Goal: Information Seeking & Learning: Learn about a topic

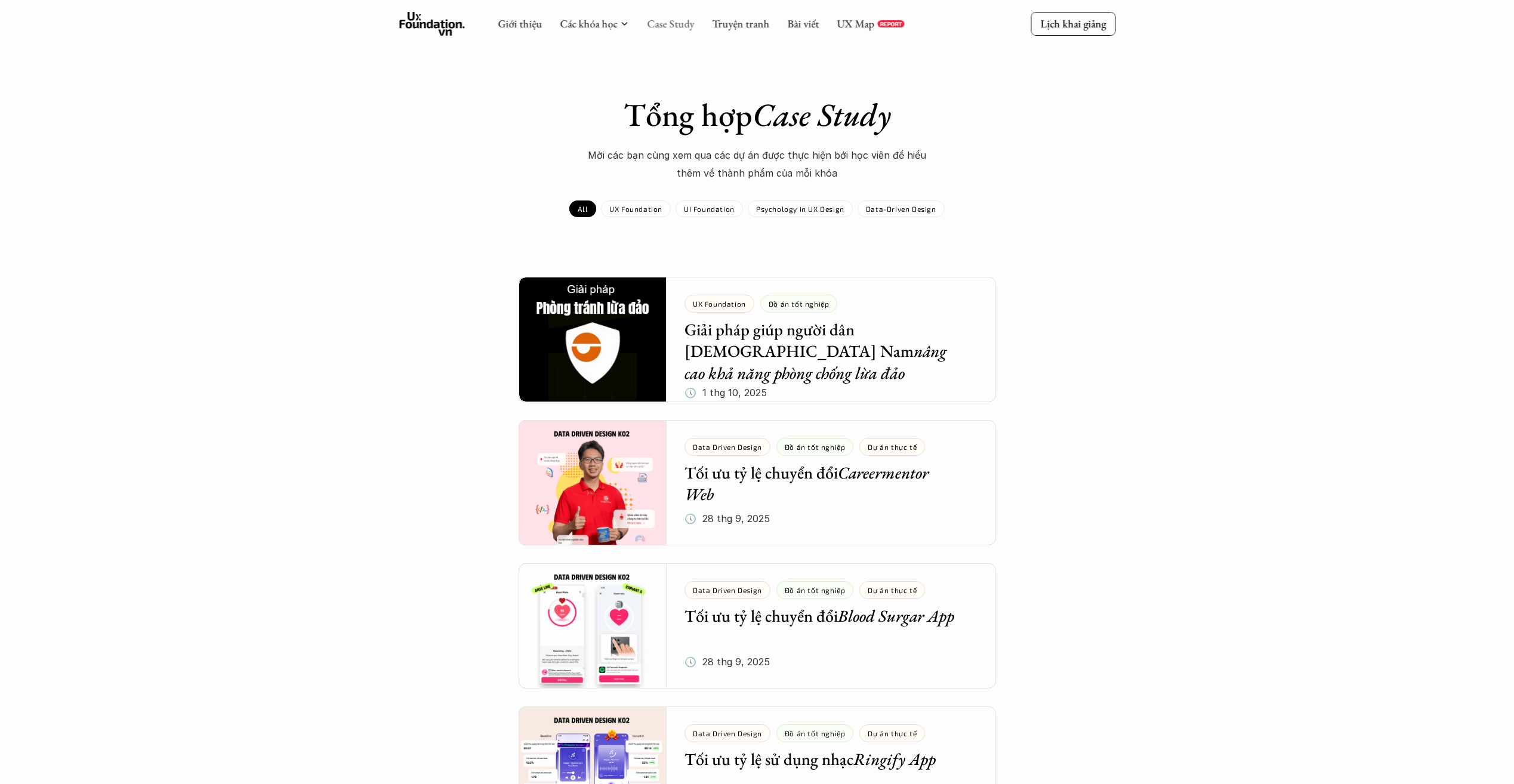
click at [691, 24] on link "Case Study" at bounding box center [671, 24] width 47 height 14
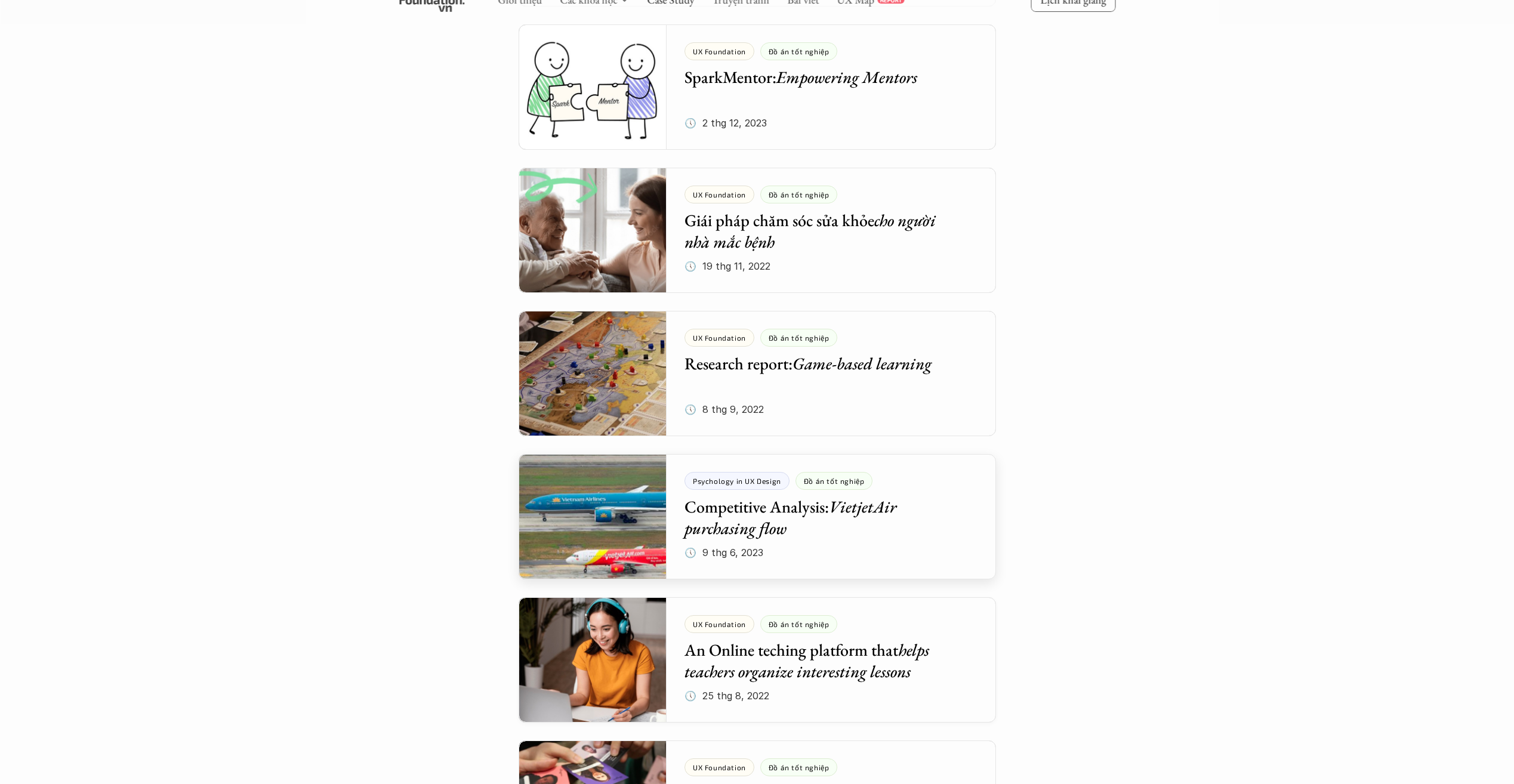
scroll to position [4423, 0]
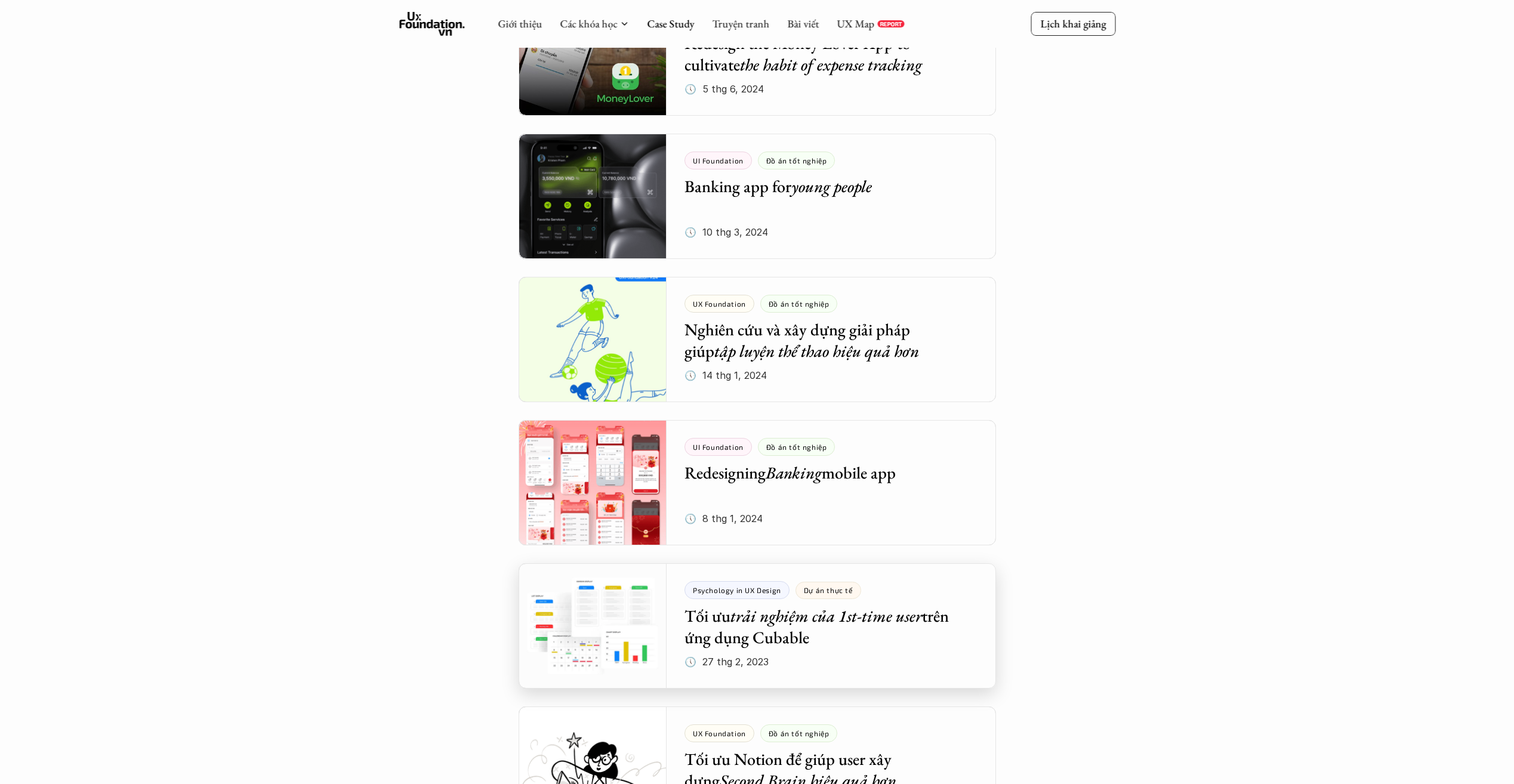
scroll to position [2275, 0]
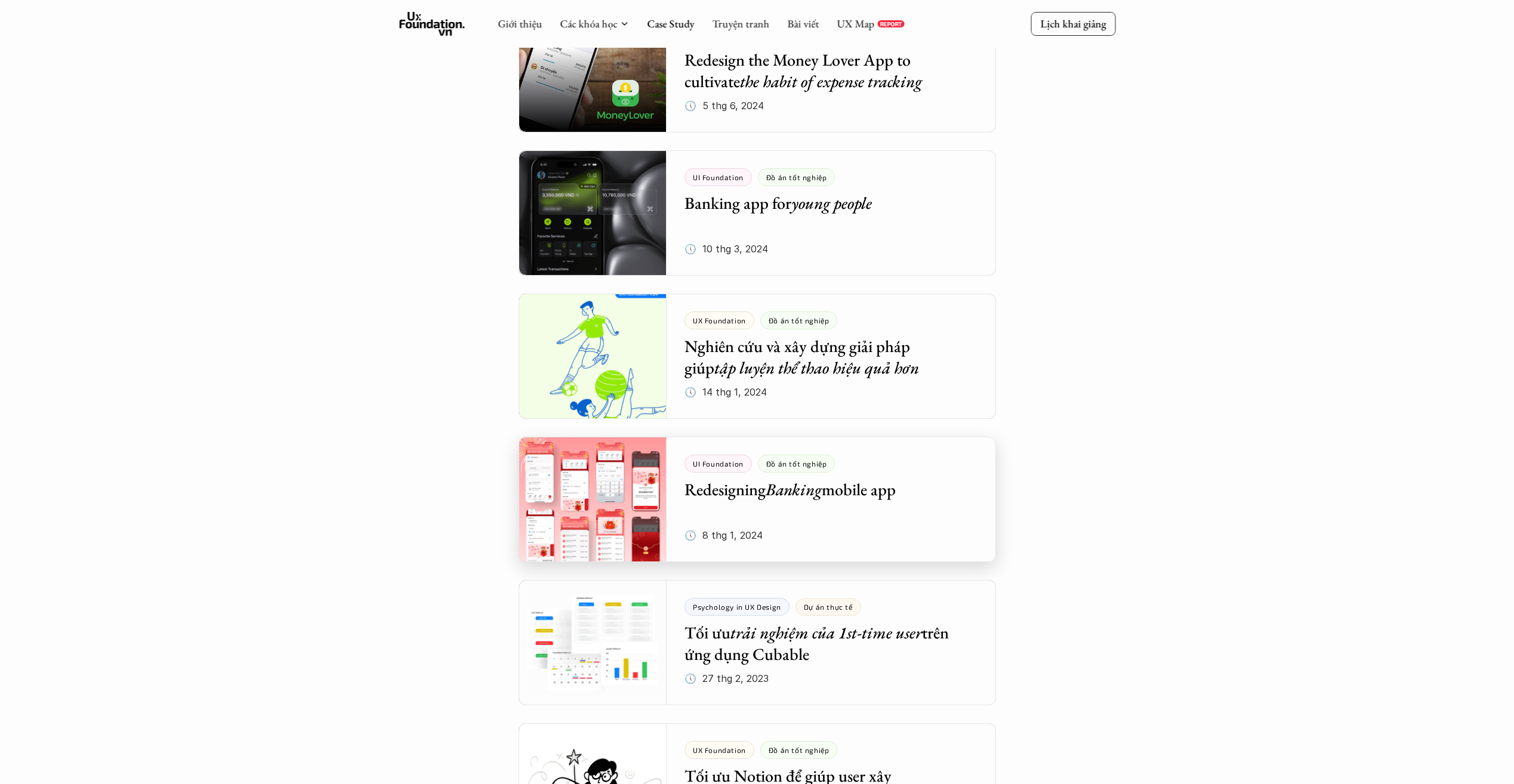
click at [888, 480] on div at bounding box center [758, 500] width 478 height 126
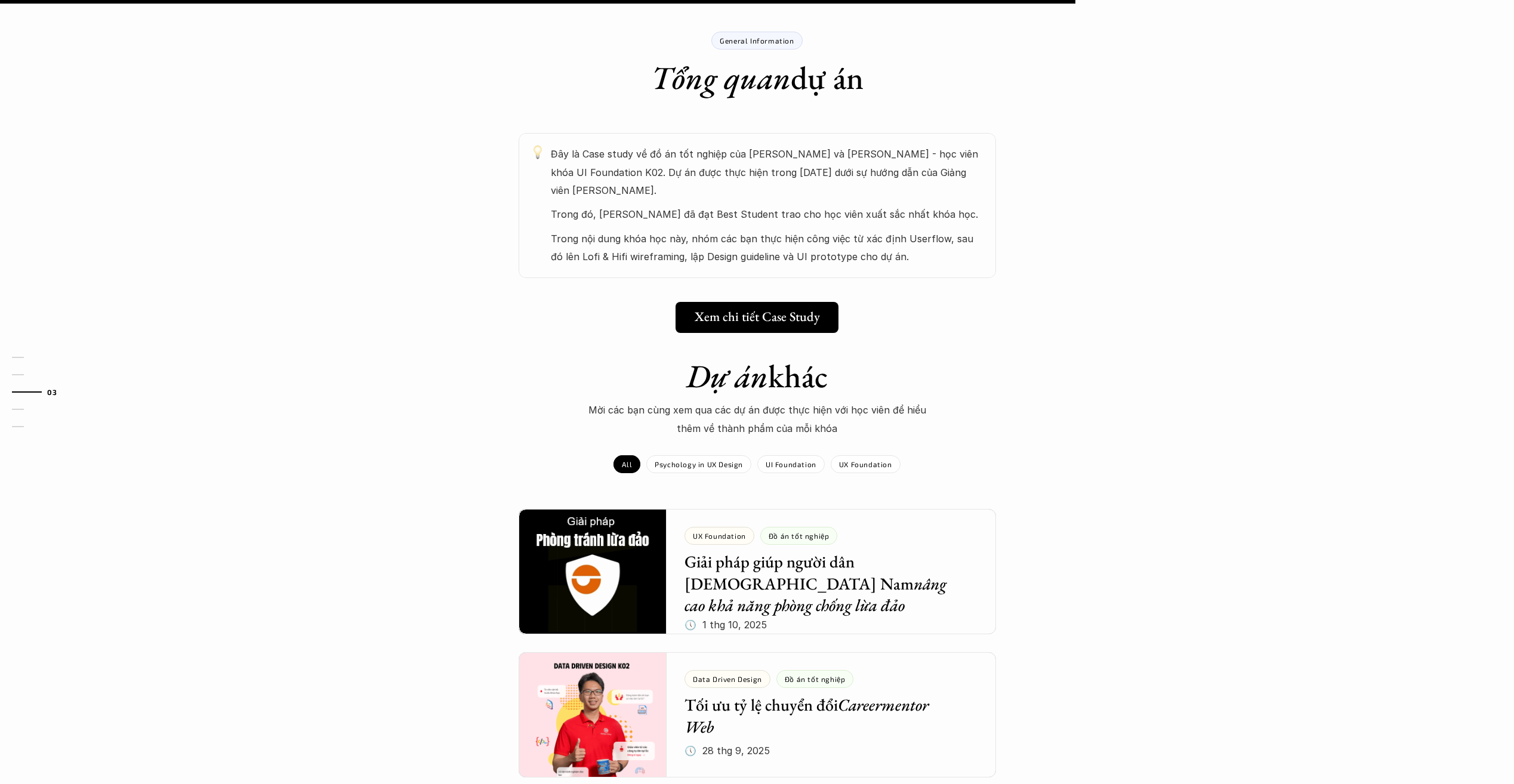
scroll to position [537, 0]
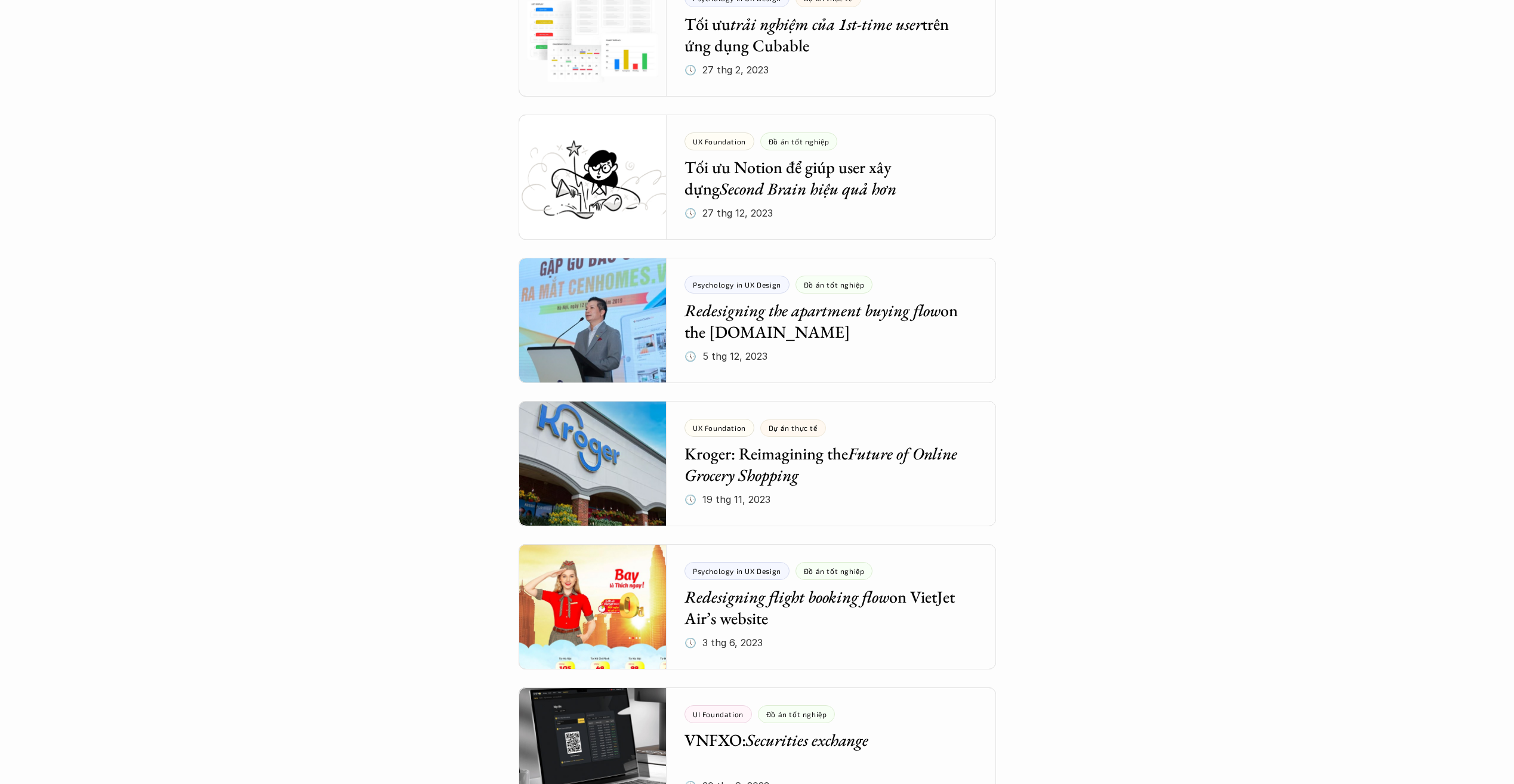
scroll to position [3537, 0]
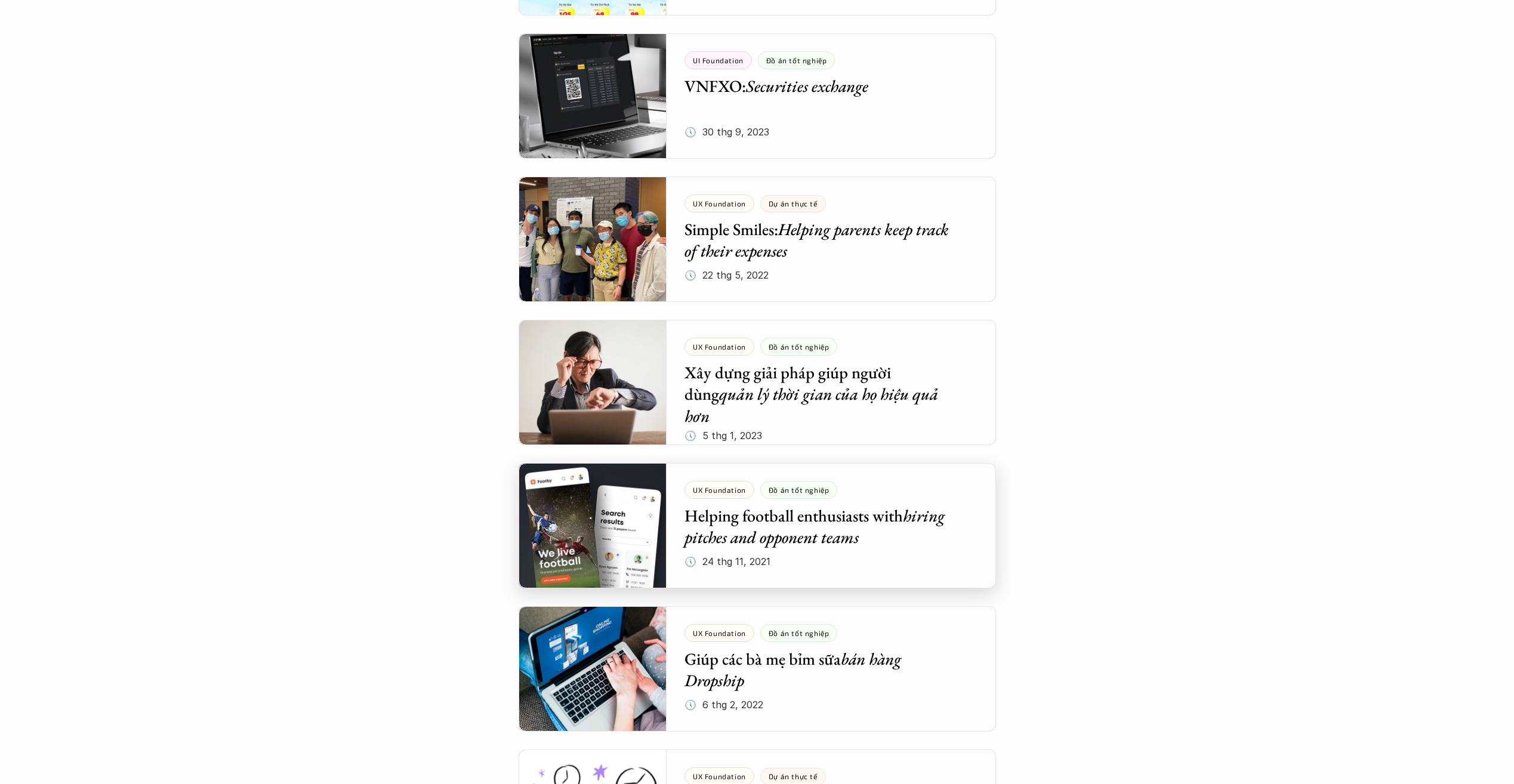
click at [824, 539] on div at bounding box center [758, 525] width 478 height 126
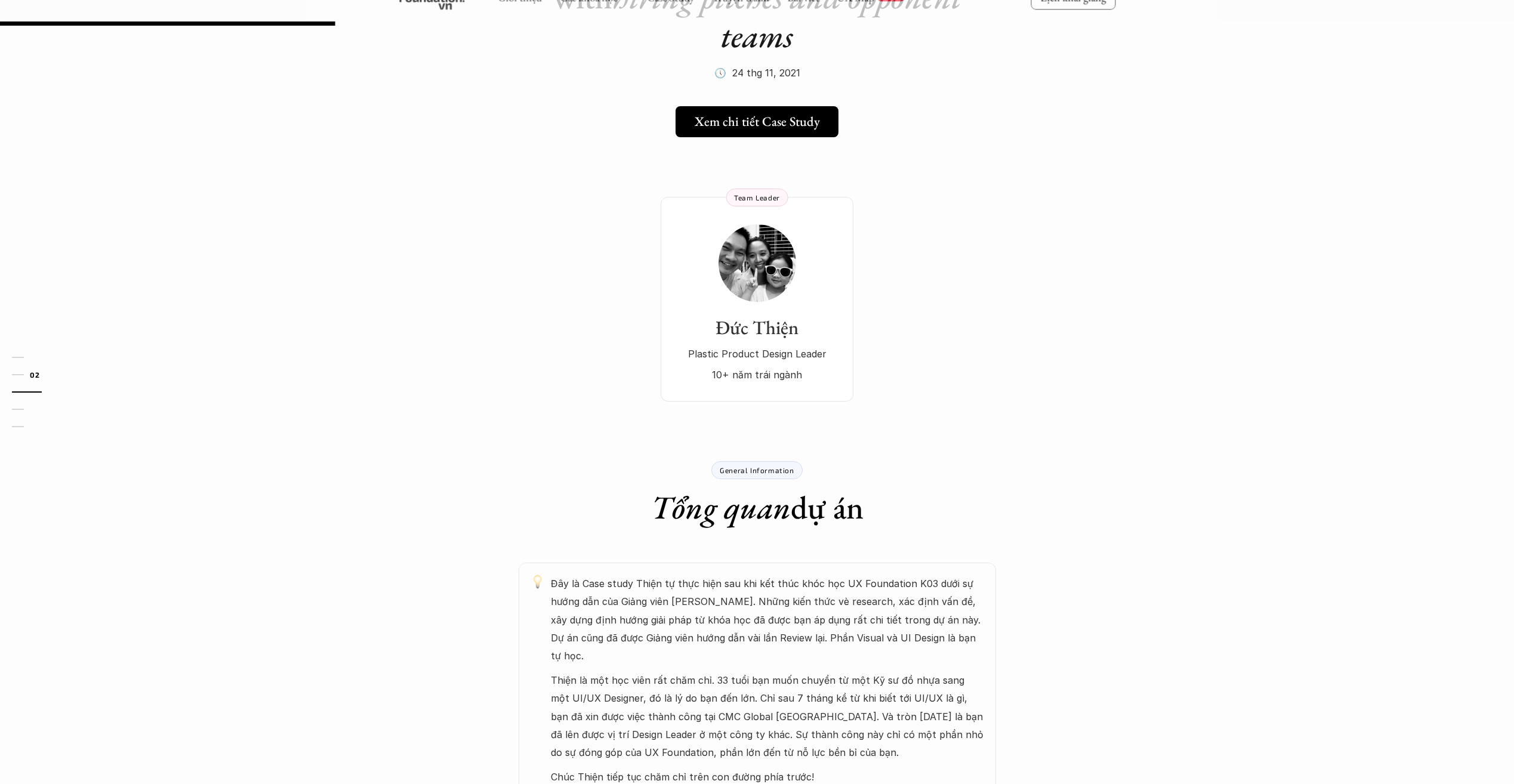
scroll to position [119, 0]
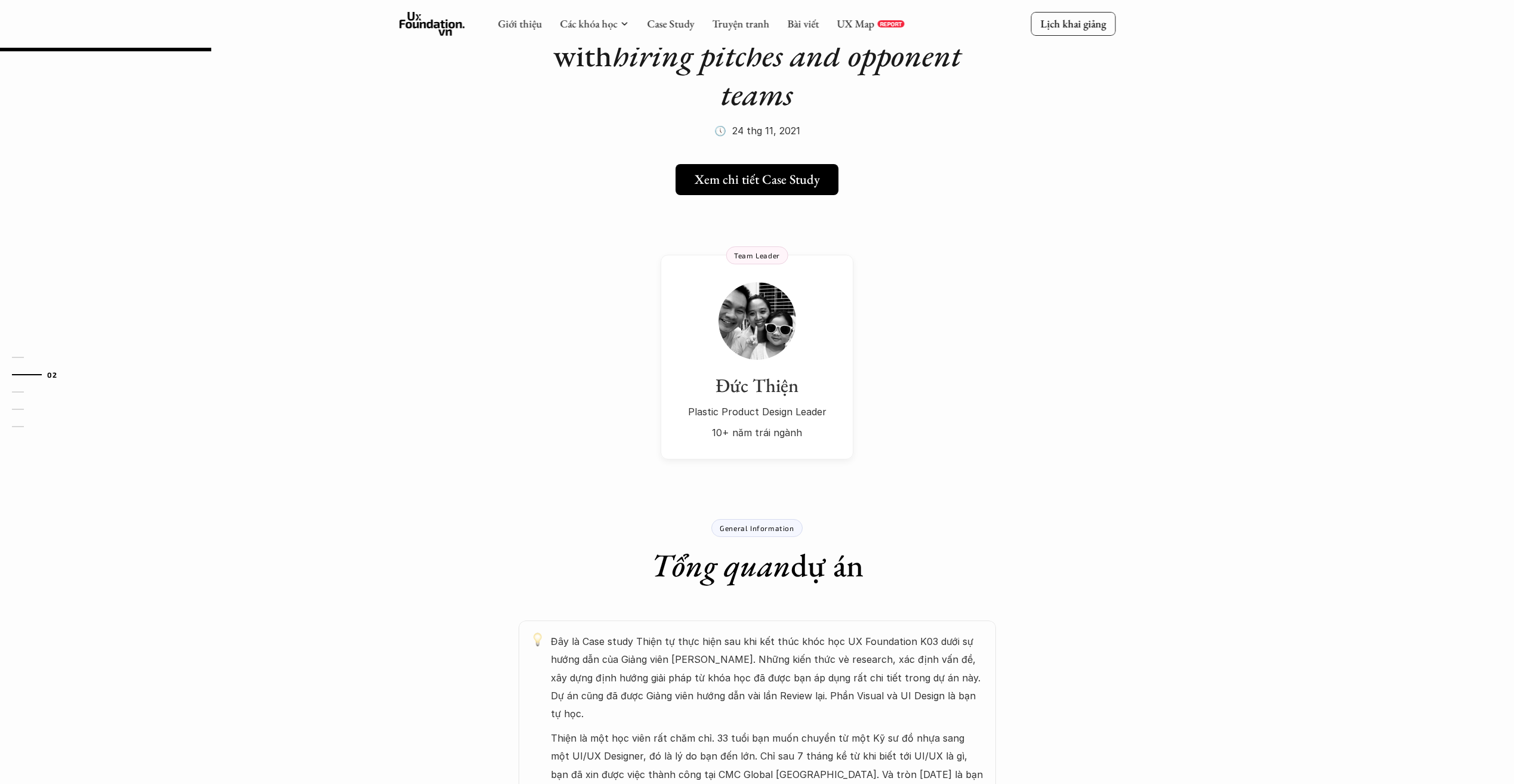
click at [741, 424] on p "10+ năm trái ngành" at bounding box center [757, 433] width 169 height 18
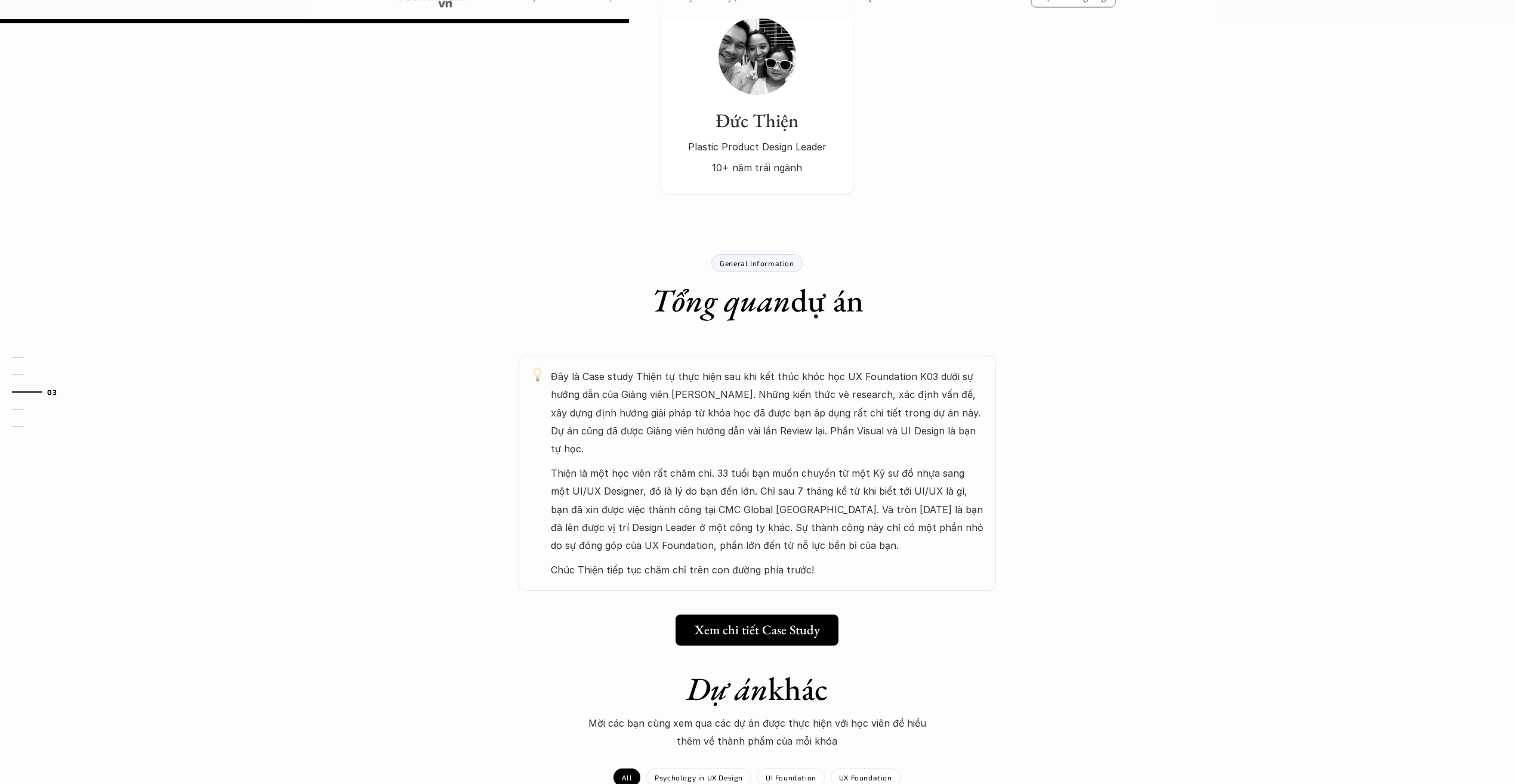
scroll to position [418, 0]
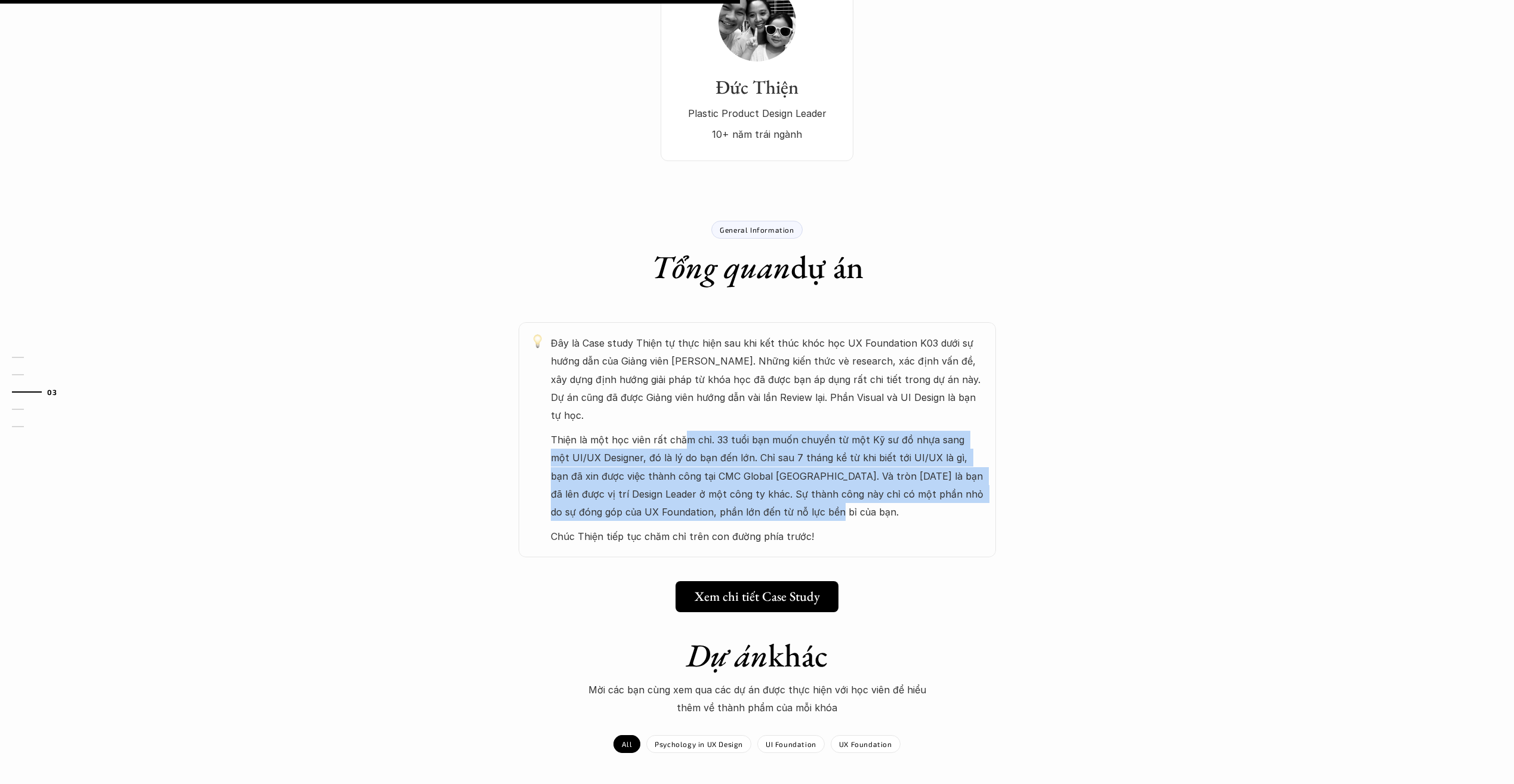
drag, startPoint x: 775, startPoint y: 467, endPoint x: 679, endPoint y: 401, distance: 116.5
click at [679, 431] on p "Thiện là một học viên rất chăm chỉ. 33 tuổi bạn muốn chuyển từ một Kỹ sư đồ nhự…" at bounding box center [767, 476] width 433 height 90
drag, startPoint x: 679, startPoint y: 401, endPoint x: 732, endPoint y: 409, distance: 53.6
click at [732, 431] on p "Thiện là một học viên rất chăm chỉ. 33 tuổi bạn muốn chuyển từ một Kỹ sư đồ nhự…" at bounding box center [767, 476] width 433 height 90
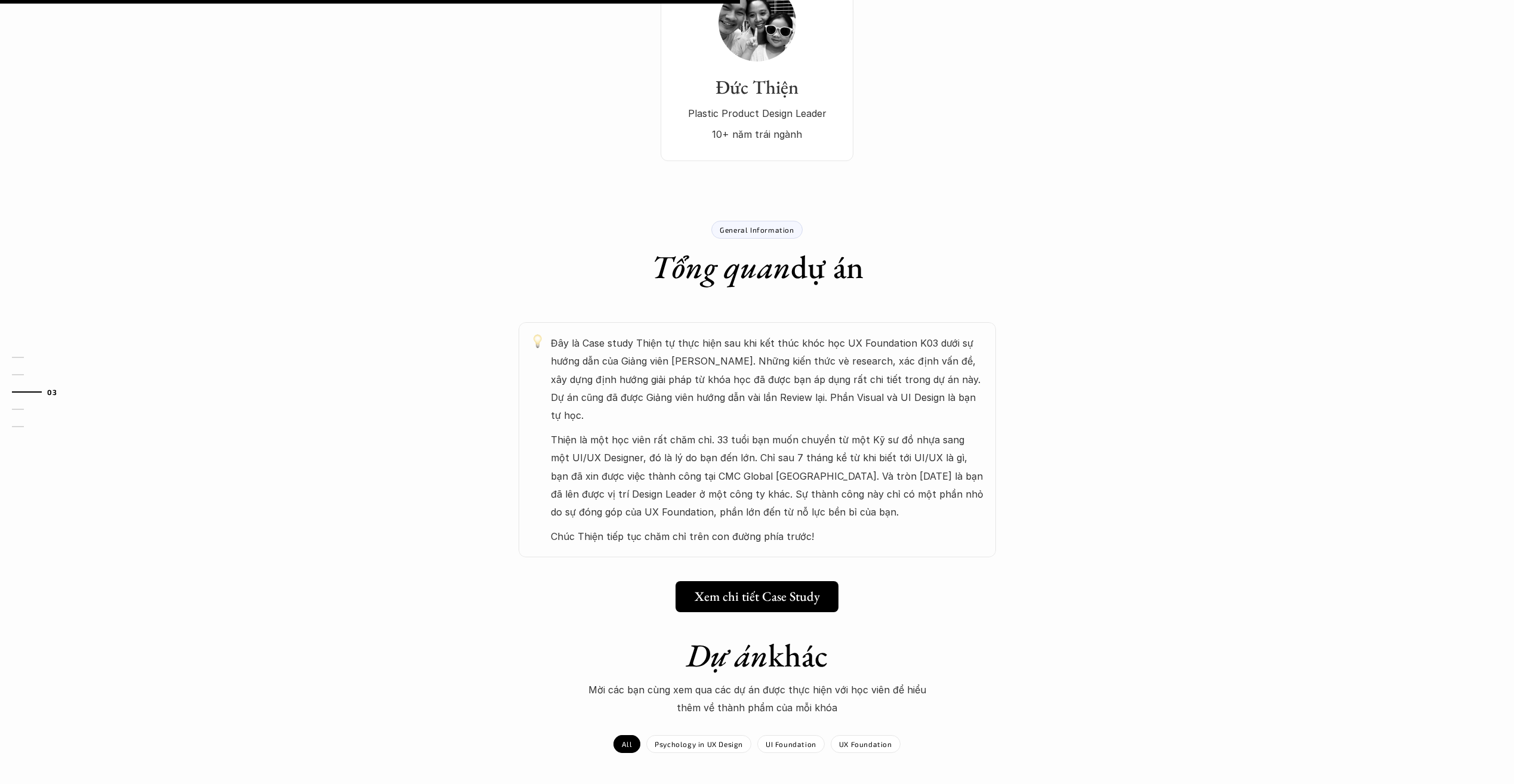
click at [732, 431] on p "Thiện là một học viên rất chăm chỉ. 33 tuổi bạn muốn chuyển từ một Kỹ sư đồ nhự…" at bounding box center [767, 476] width 433 height 90
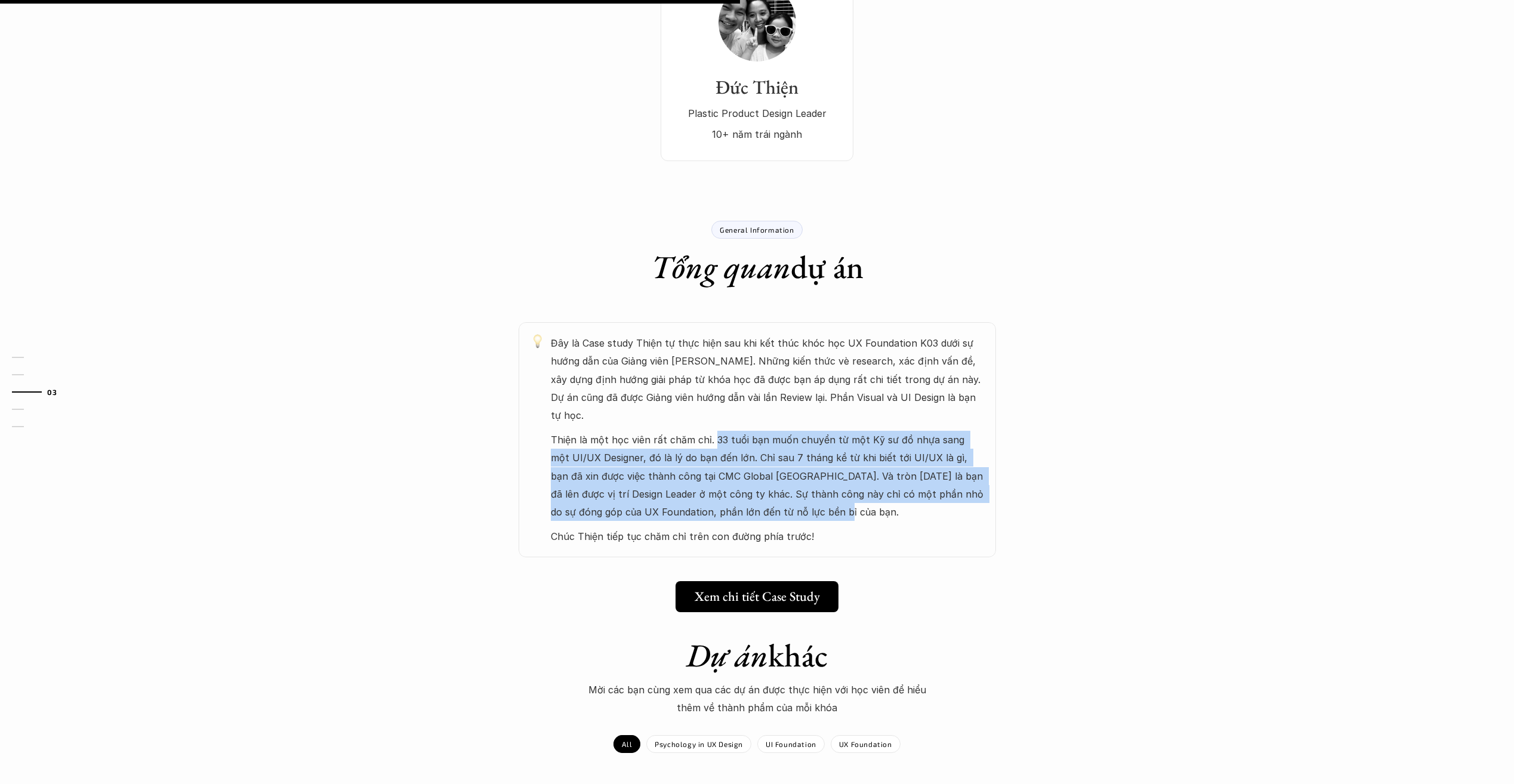
drag, startPoint x: 712, startPoint y: 403, endPoint x: 794, endPoint y: 475, distance: 109.1
click at [794, 475] on p "Thiện là một học viên rất chăm chỉ. 33 tuổi bạn muốn chuyển từ một Kỹ sư đồ nhự…" at bounding box center [767, 476] width 433 height 90
click at [795, 478] on p "Thiện là một học viên rất chăm chỉ. 33 tuổi bạn muốn chuyển từ một Kỹ sư đồ nhự…" at bounding box center [767, 476] width 433 height 90
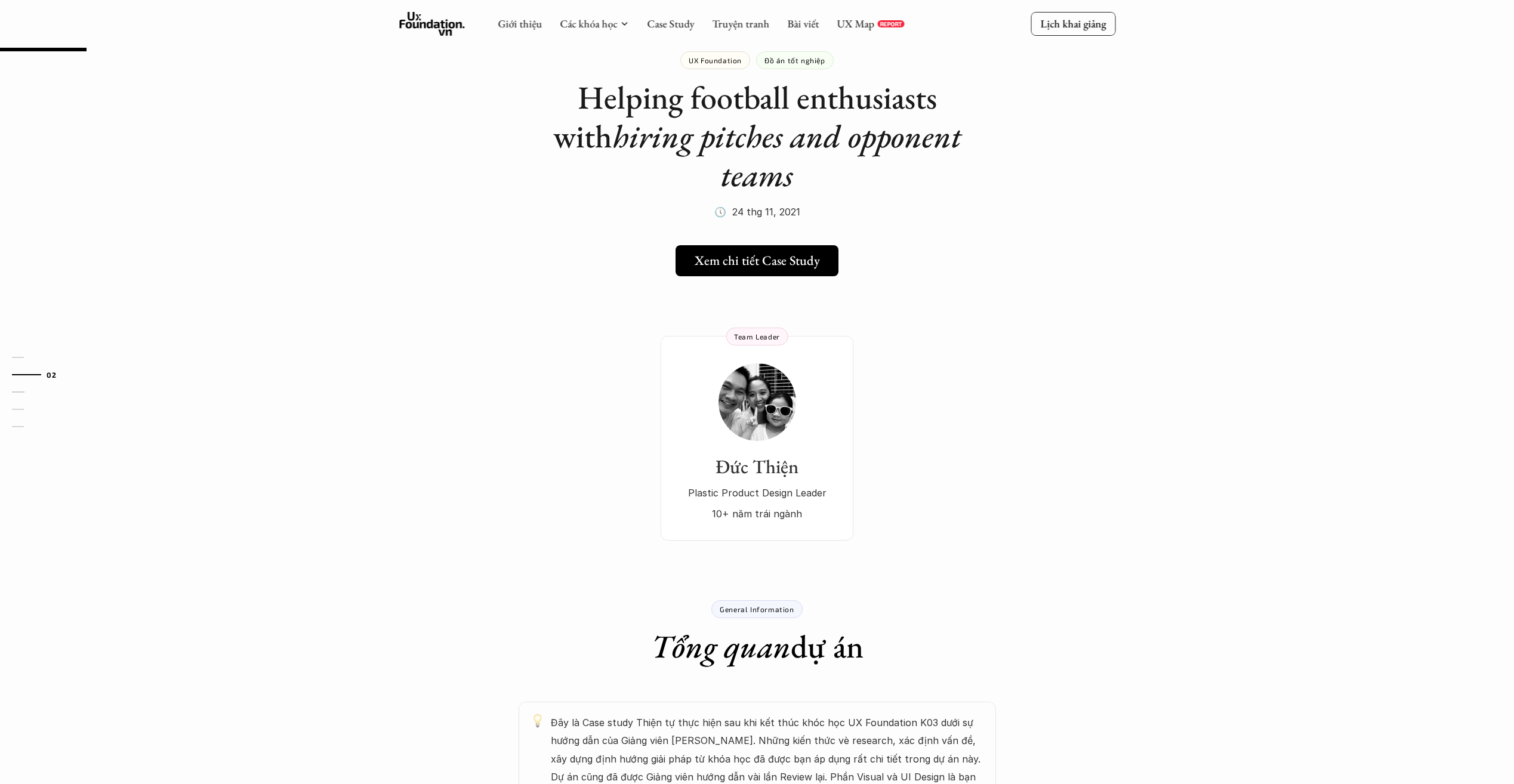
scroll to position [0, 0]
